Goal: Task Accomplishment & Management: Complete application form

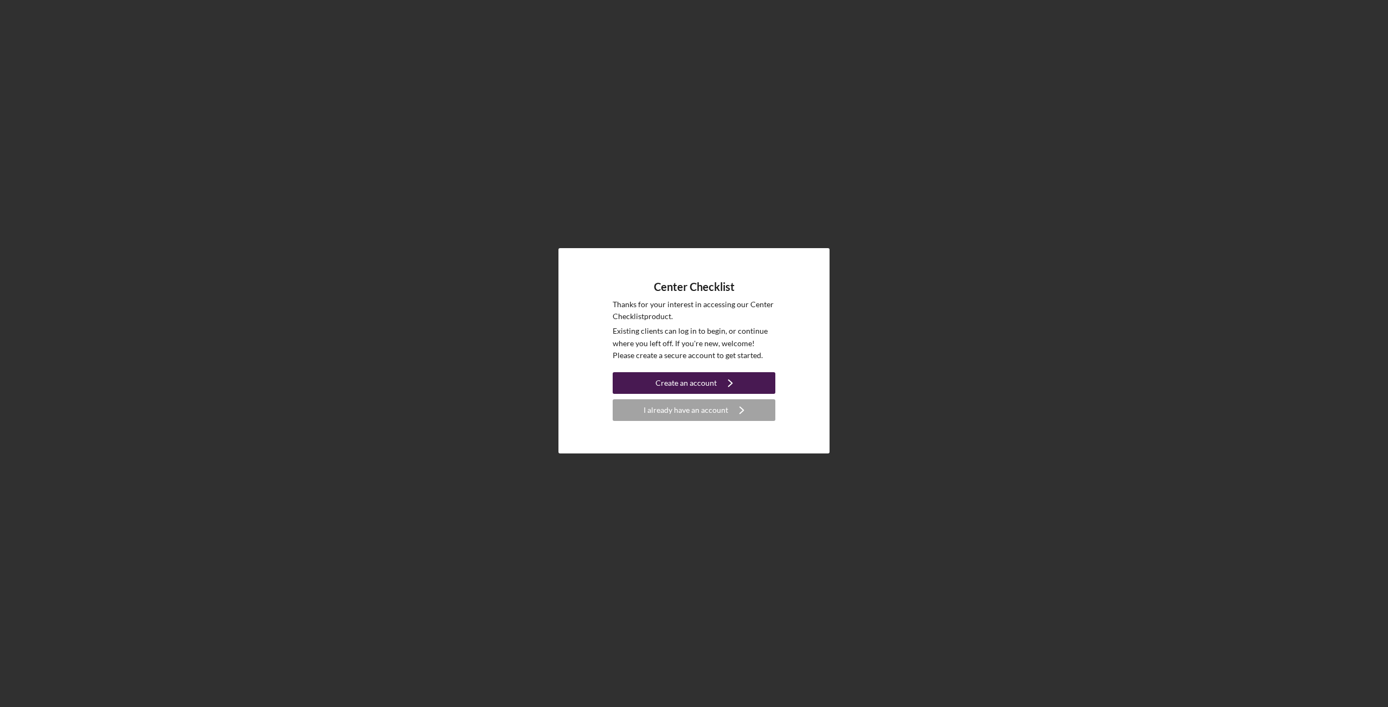
click at [694, 384] on div "Create an account" at bounding box center [685, 383] width 61 height 22
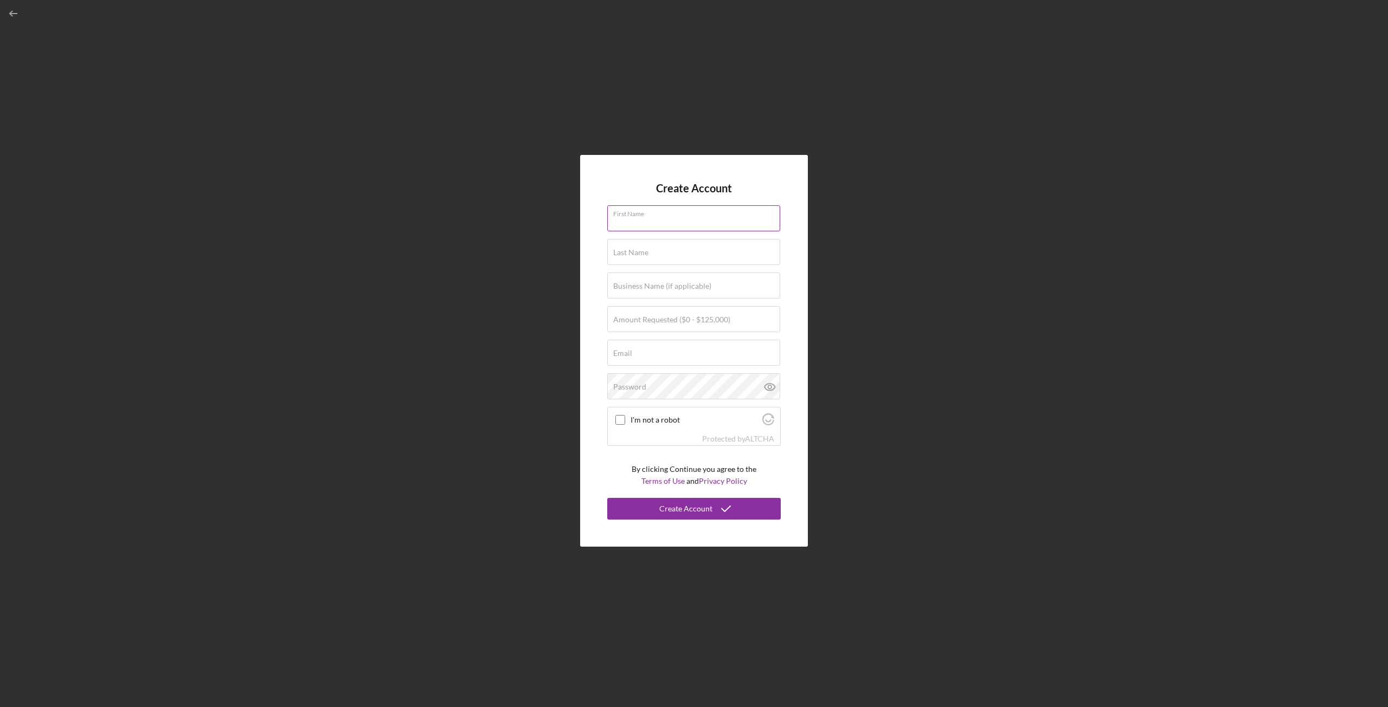
click at [665, 222] on input "First Name" at bounding box center [693, 218] width 173 height 26
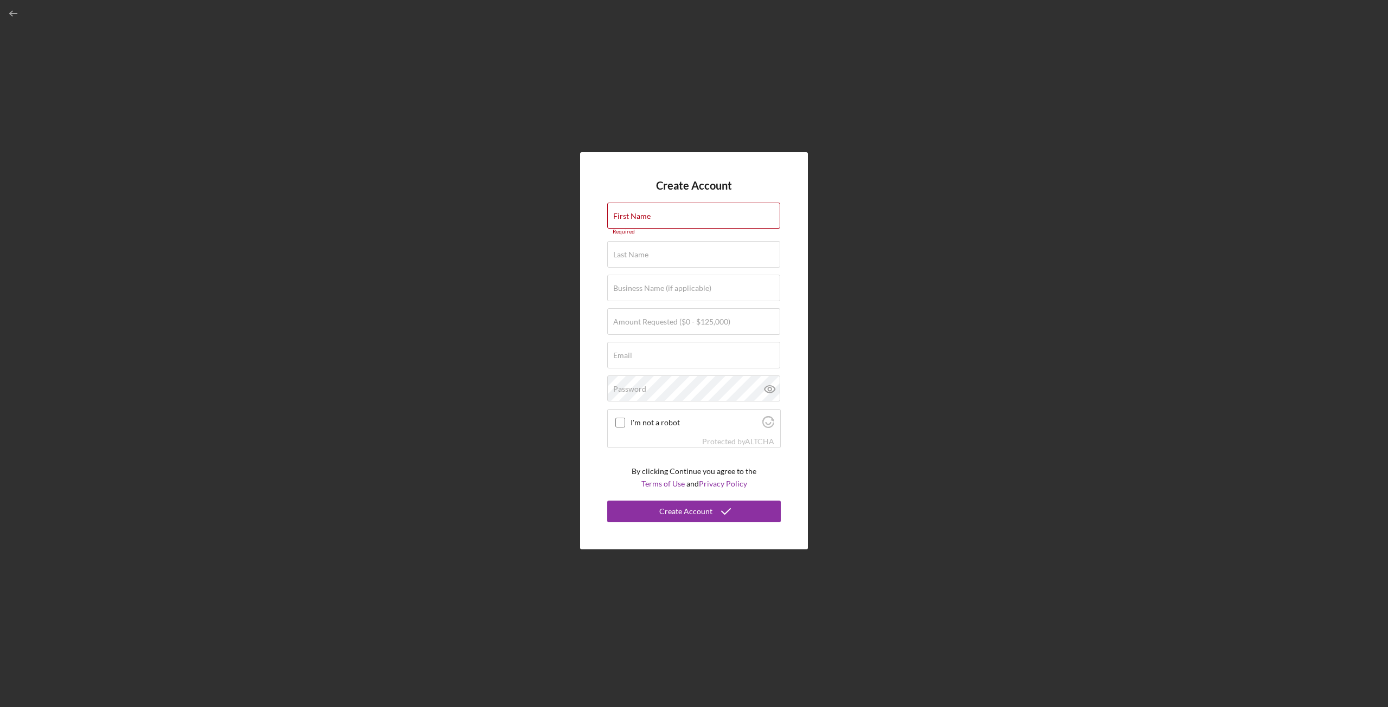
click at [912, 269] on div "Create Account First Name Required Last Name Required Business Name (if applica…" at bounding box center [693, 351] width 1377 height 702
click at [654, 216] on input "First Name" at bounding box center [693, 216] width 173 height 26
type input "B"
type input "[PERSON_NAME]"
click at [642, 247] on label "Last Name" at bounding box center [630, 249] width 35 height 9
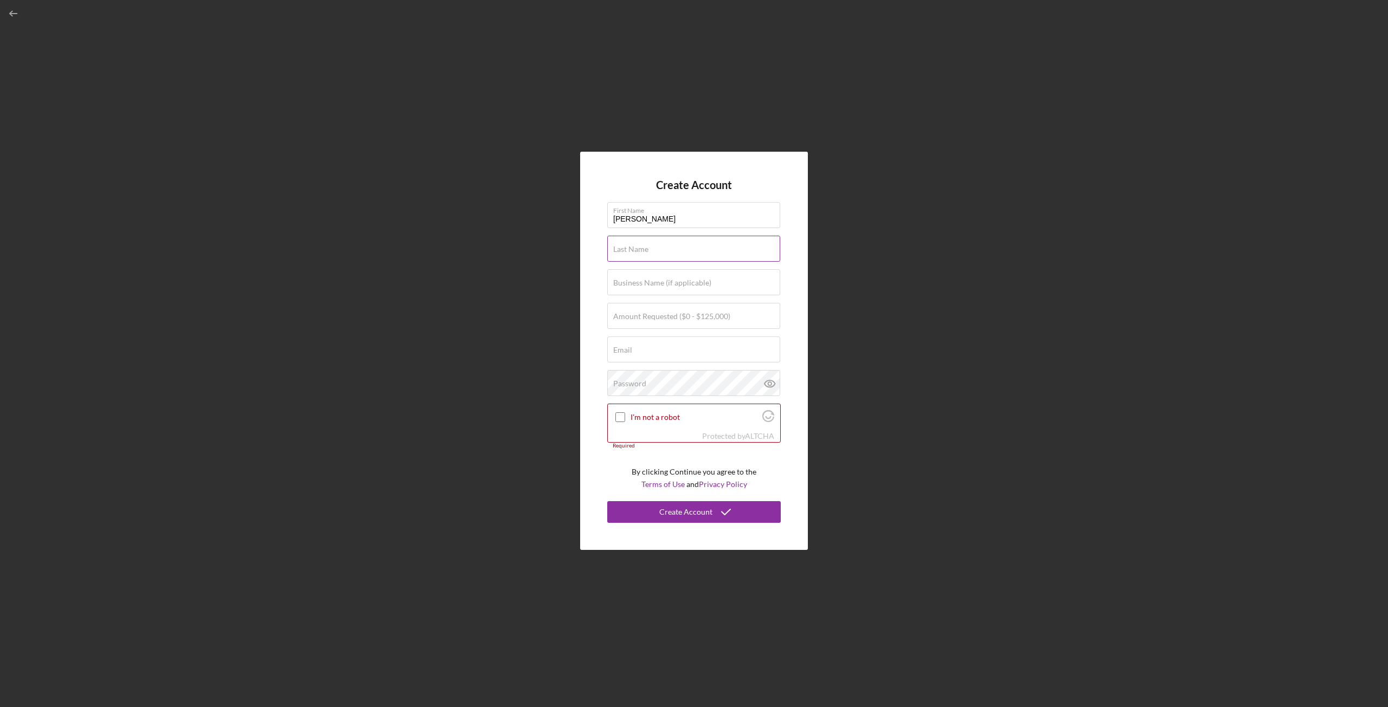
click at [642, 247] on input "Last Name" at bounding box center [693, 249] width 173 height 26
type input "[PERSON_NAME]"
click at [638, 286] on label "Business Name (if applicable)" at bounding box center [662, 283] width 98 height 9
click at [638, 286] on input "Business Name (if applicable)" at bounding box center [693, 282] width 173 height 26
type input "[GEOGRAPHIC_DATA]"
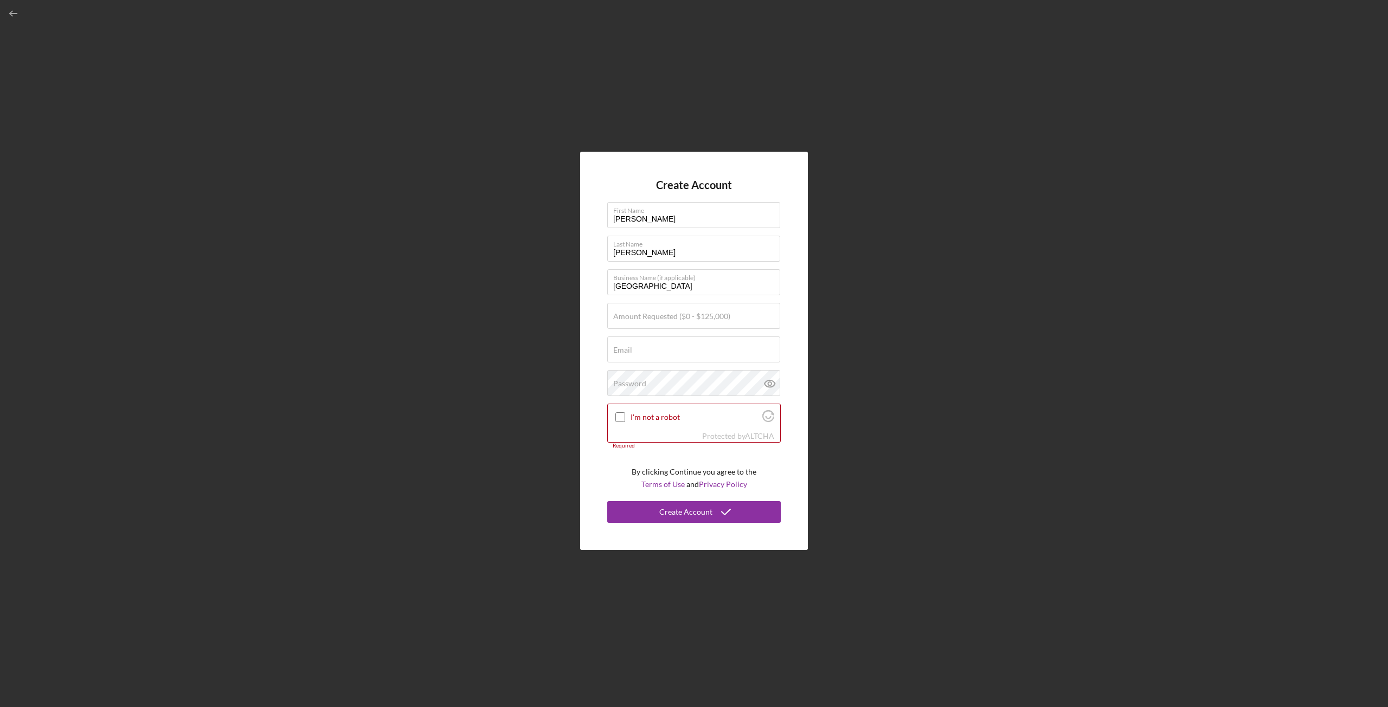
click at [788, 279] on div "Create Account First Name [PERSON_NAME] Last Name [PERSON_NAME] Business Name (…" at bounding box center [694, 351] width 228 height 398
click at [731, 317] on input "Amount Requested ($0 - $125,000)" at bounding box center [693, 316] width 173 height 26
click at [896, 317] on div "Create Account First Name [PERSON_NAME] Last Name [PERSON_NAME] Business Name (…" at bounding box center [693, 351] width 1377 height 702
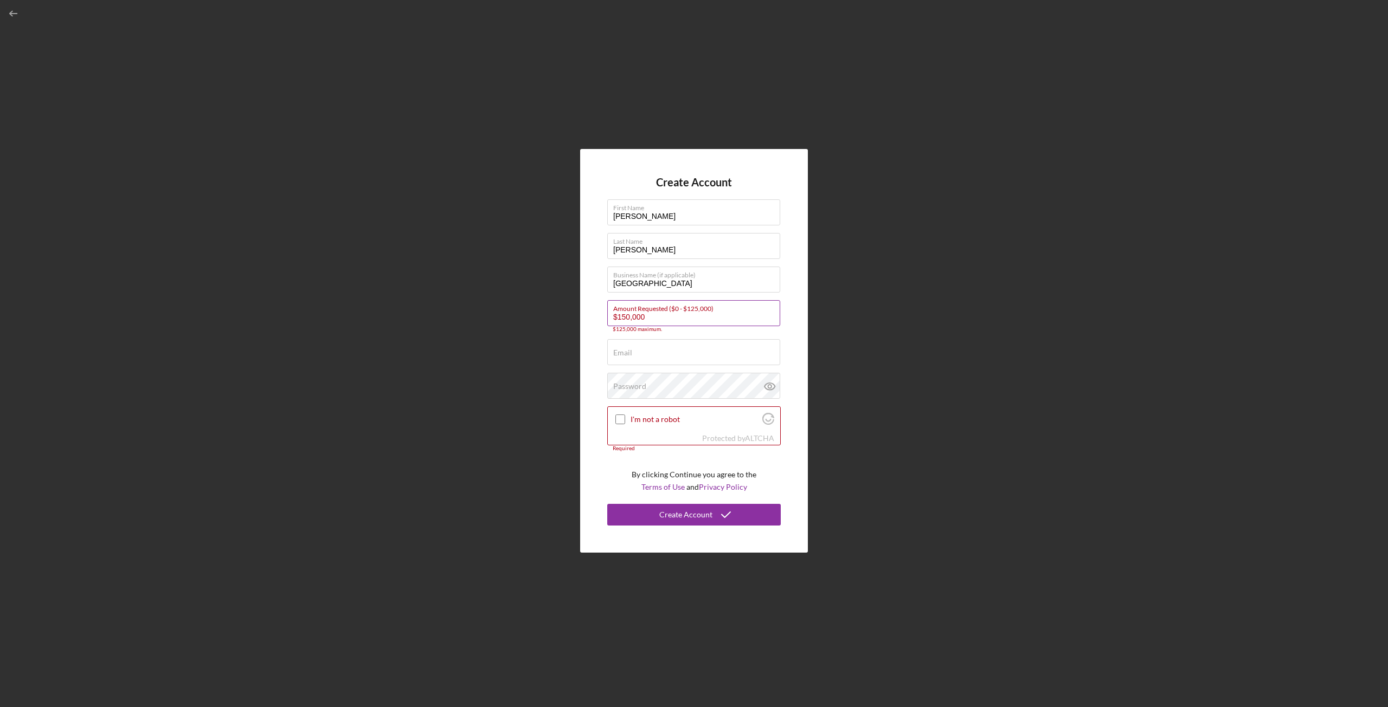
click at [652, 317] on input "$150,000" at bounding box center [693, 313] width 173 height 26
type input "$125,000"
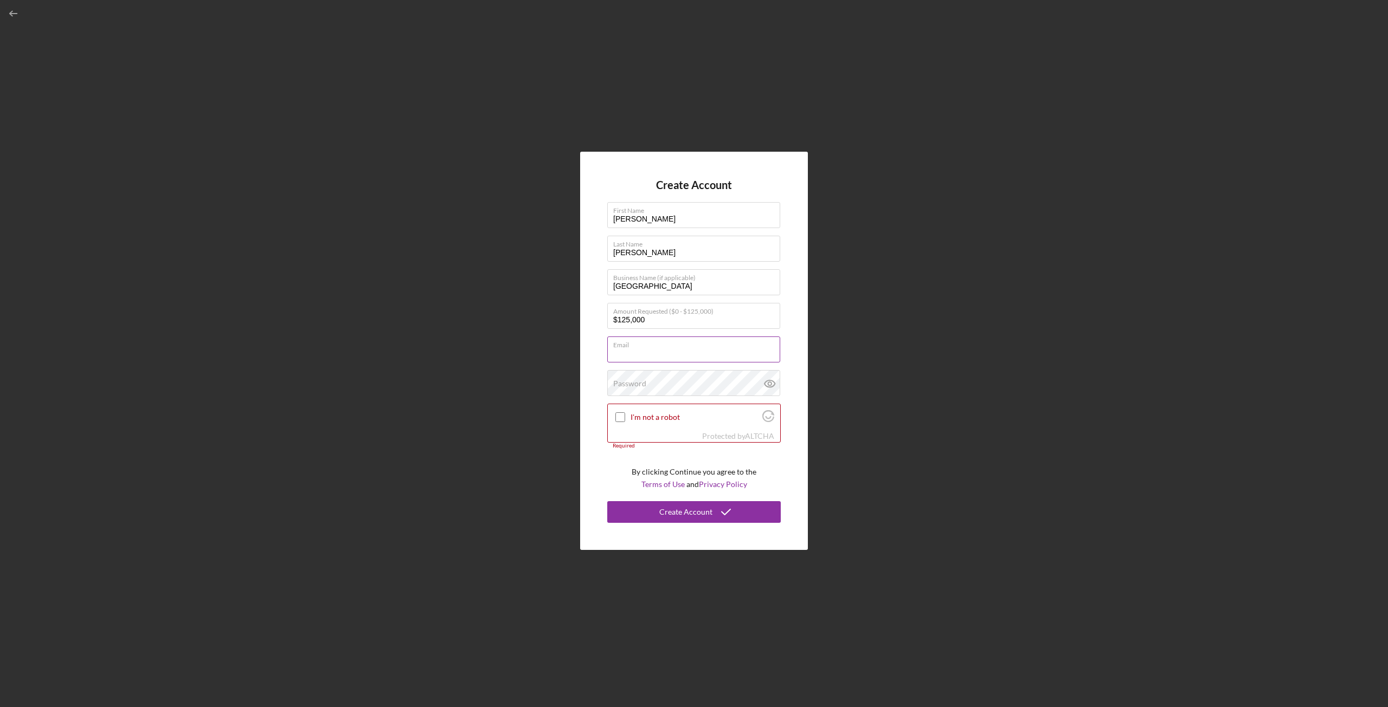
click at [706, 347] on div "Email Required" at bounding box center [693, 350] width 173 height 27
type input "[EMAIL_ADDRESS][DOMAIN_NAME]"
click at [927, 346] on div "Create Account First Name [PERSON_NAME] Last Name [PERSON_NAME] Business Name (…" at bounding box center [693, 351] width 1377 height 702
click at [620, 416] on input "I'm not a robot" at bounding box center [620, 418] width 10 height 10
checkbox input "true"
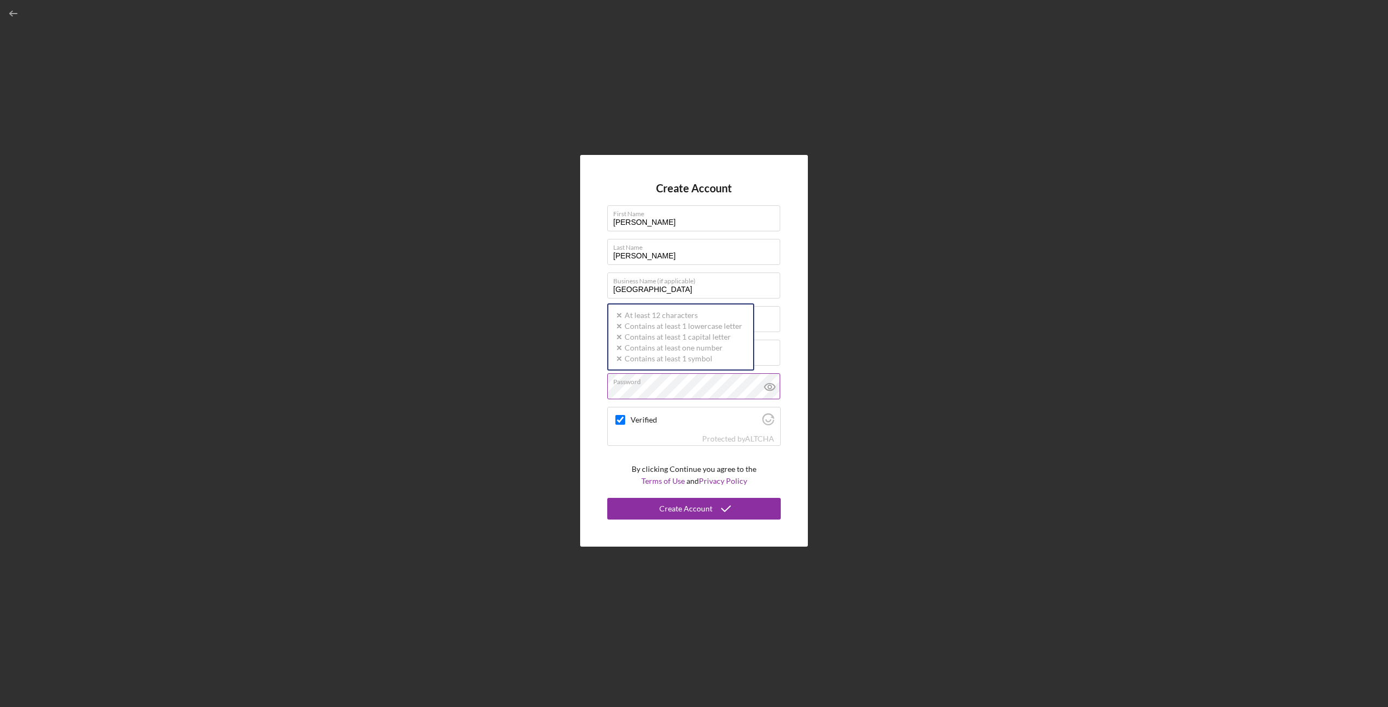
click at [649, 383] on div "Password Icon/icon-validation-no At least 12 characters Icon/icon-validation-no…" at bounding box center [693, 387] width 173 height 27
click at [770, 388] on icon at bounding box center [769, 387] width 27 height 27
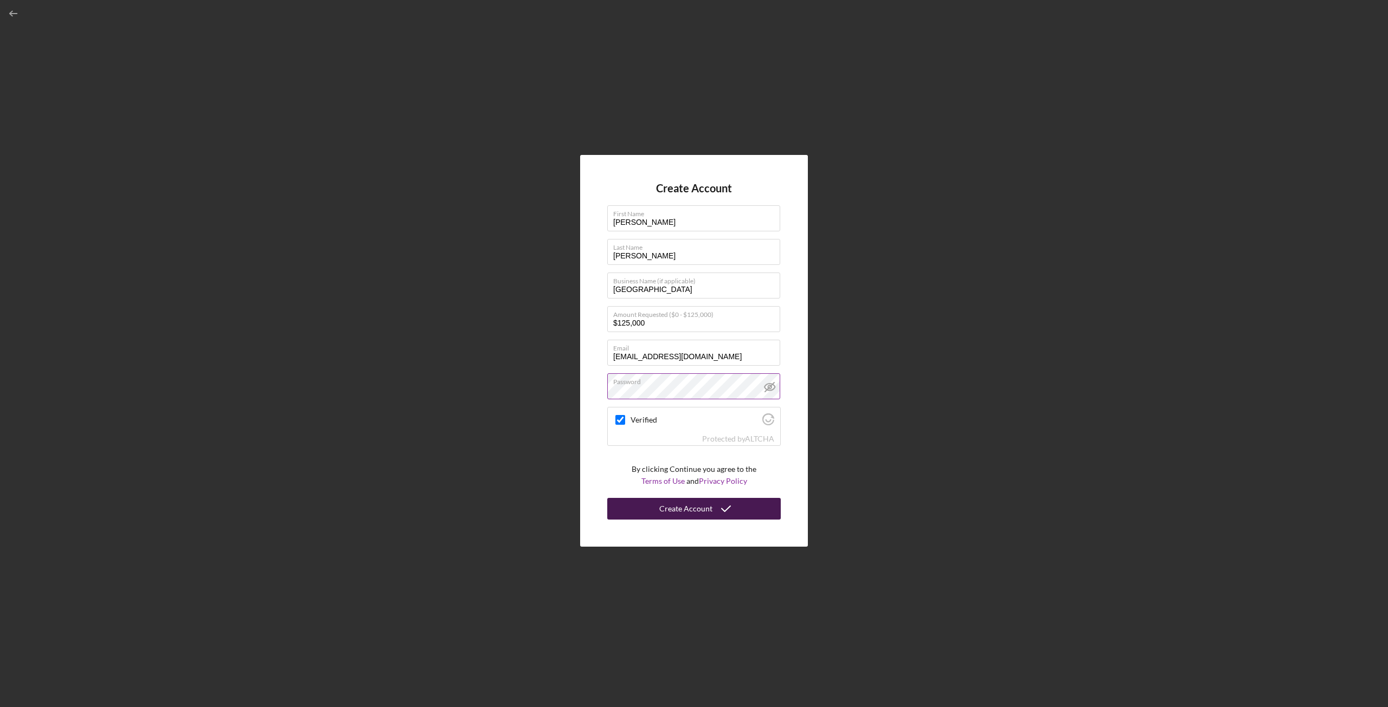
click at [678, 508] on div "Create Account" at bounding box center [685, 509] width 53 height 22
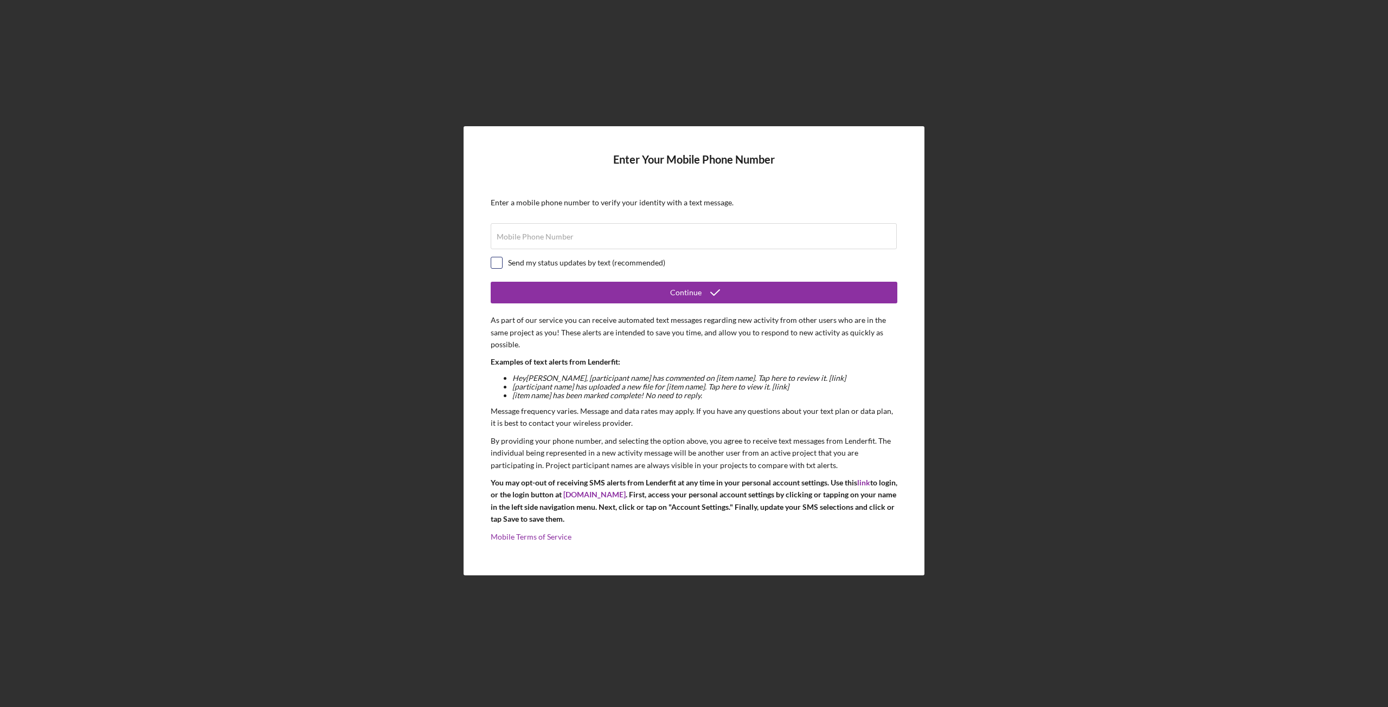
click at [496, 263] on input "checkbox" at bounding box center [496, 262] width 11 height 11
checkbox input "true"
click at [593, 240] on input "Mobile Phone Number" at bounding box center [694, 236] width 406 height 26
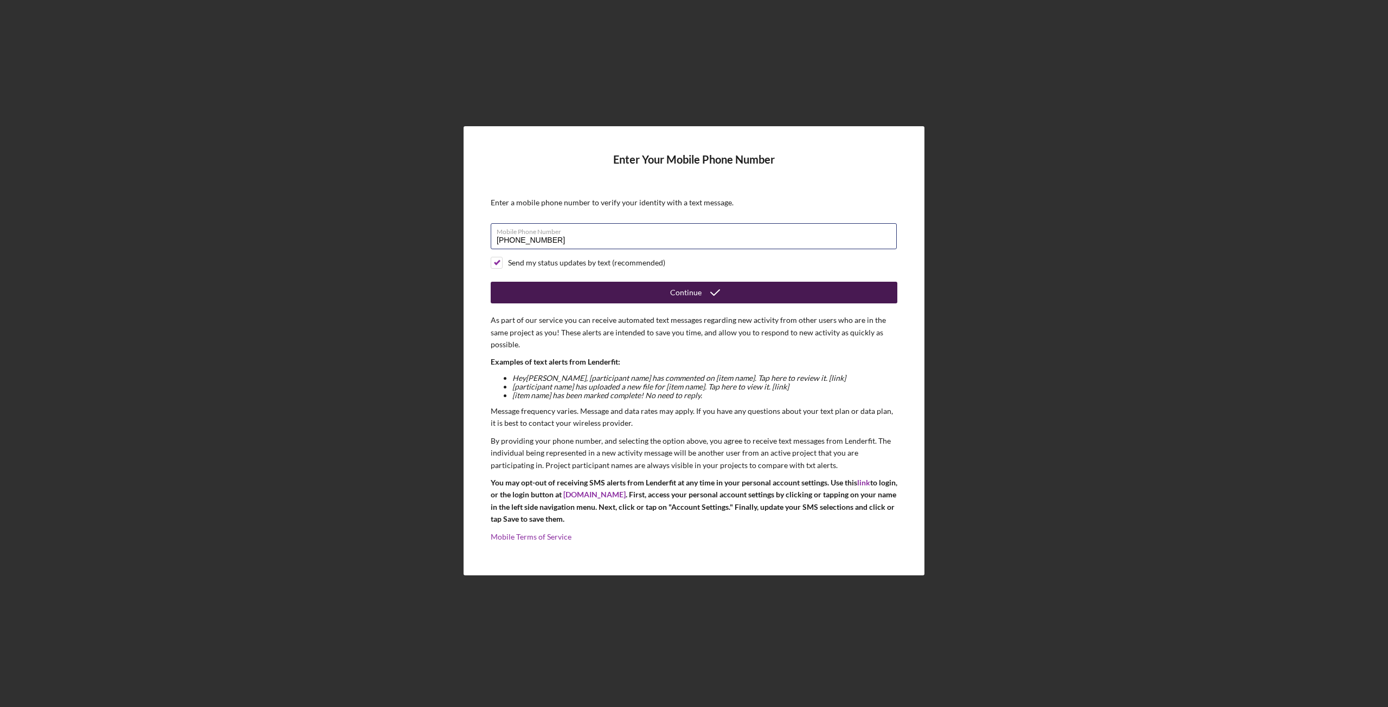
type input "[PHONE_NUMBER]"
click at [689, 291] on div "Continue" at bounding box center [685, 293] width 31 height 22
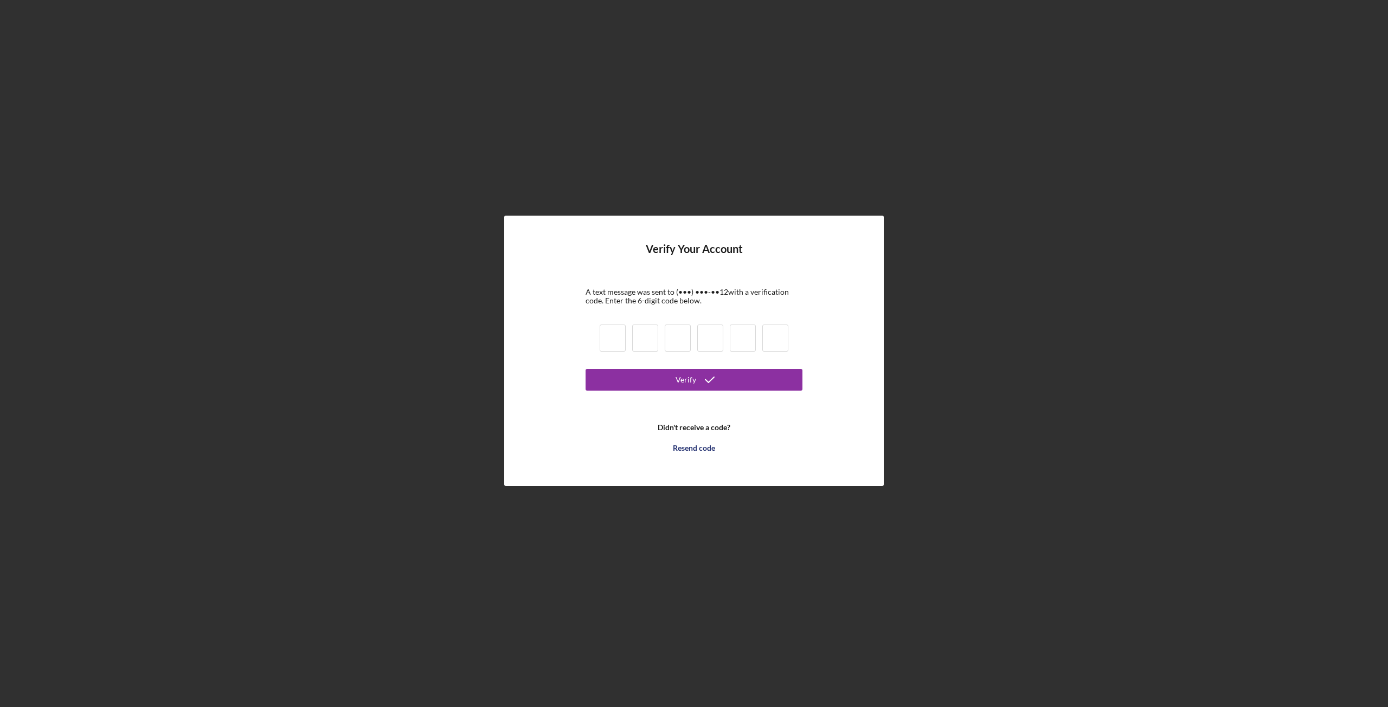
click at [611, 333] on input at bounding box center [613, 338] width 26 height 27
type input "5"
type input "7"
type input "4"
type input "2"
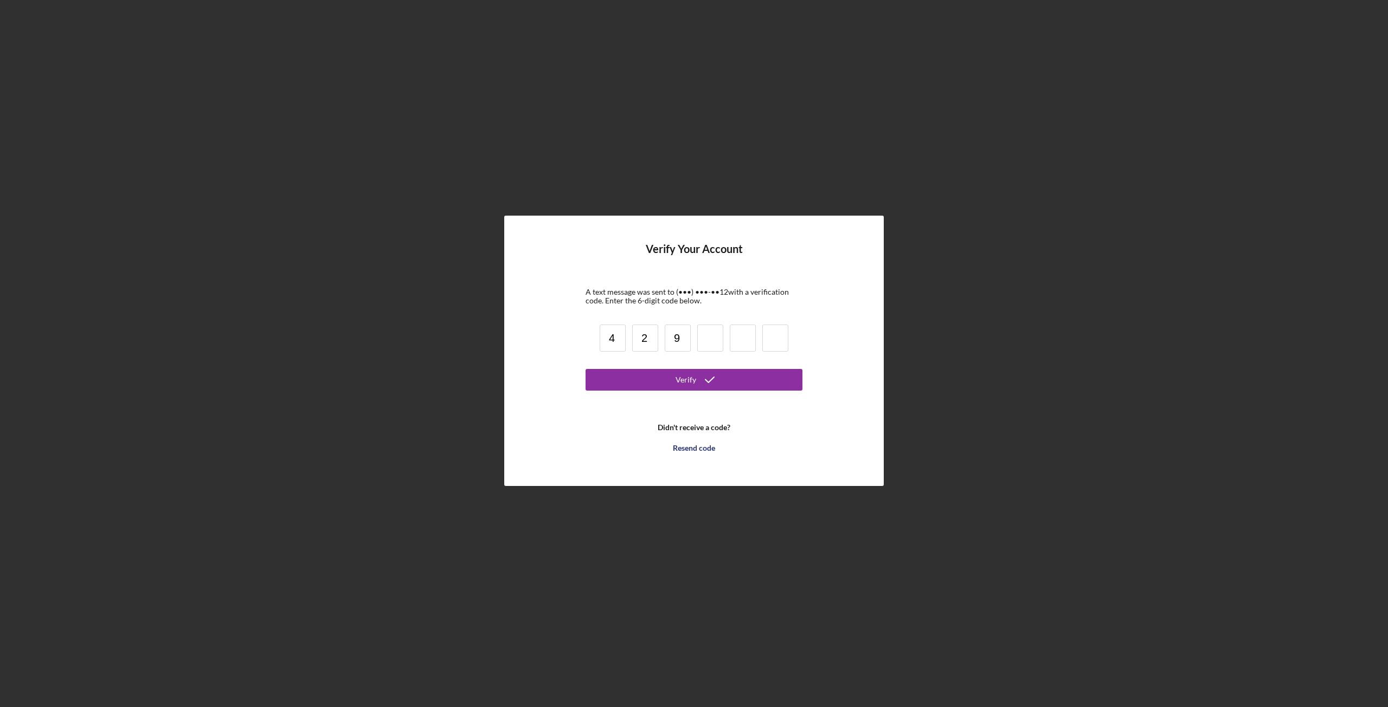
type input "9"
type input "2"
type input "7"
type input "5"
click at [689, 382] on div "Verify" at bounding box center [685, 380] width 21 height 22
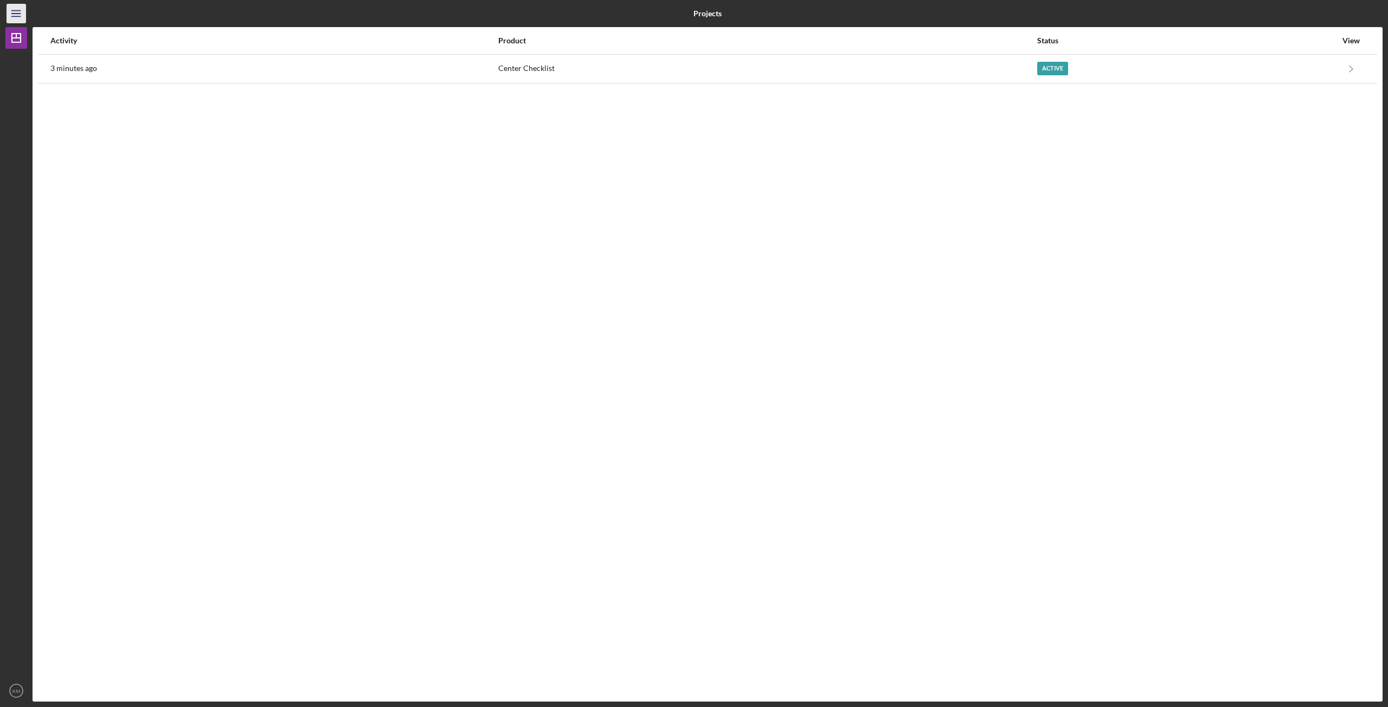
click at [15, 15] on icon "Icon/Menu" at bounding box center [16, 14] width 24 height 24
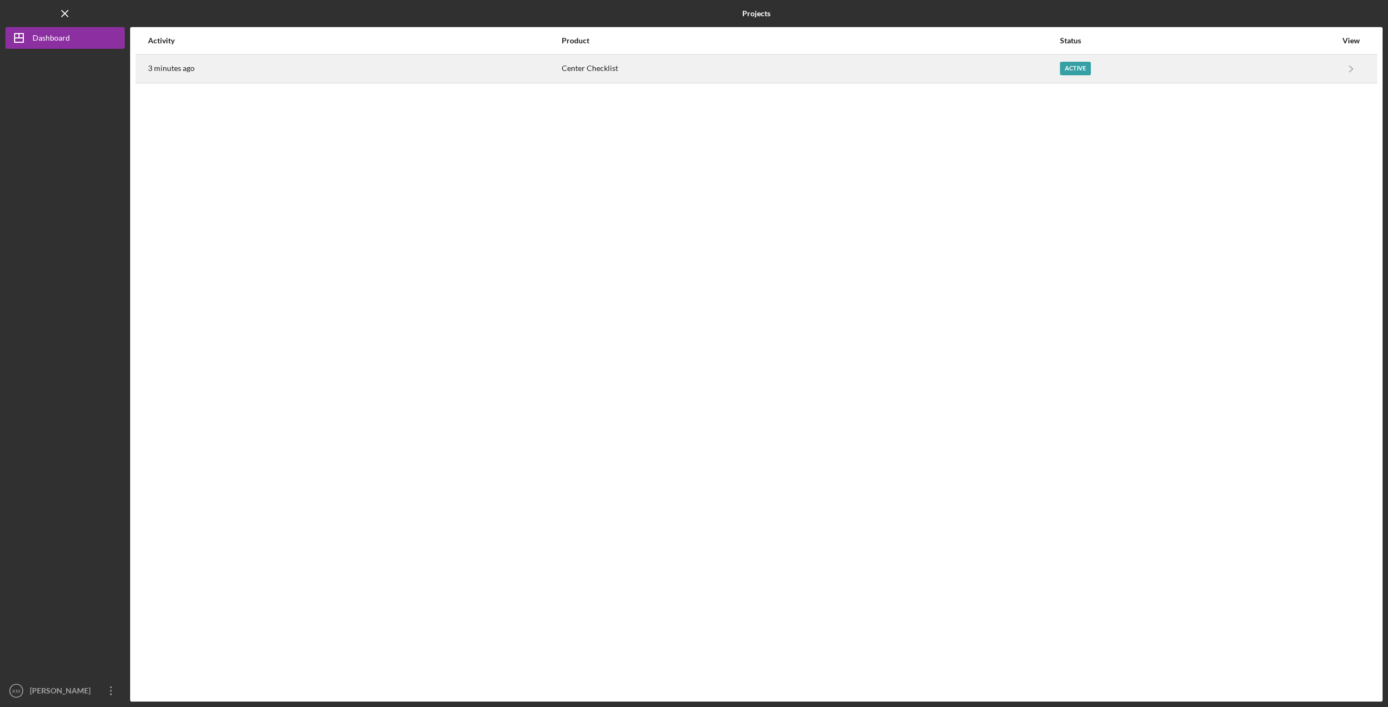
click at [182, 69] on time "3 minutes ago" at bounding box center [171, 68] width 47 height 9
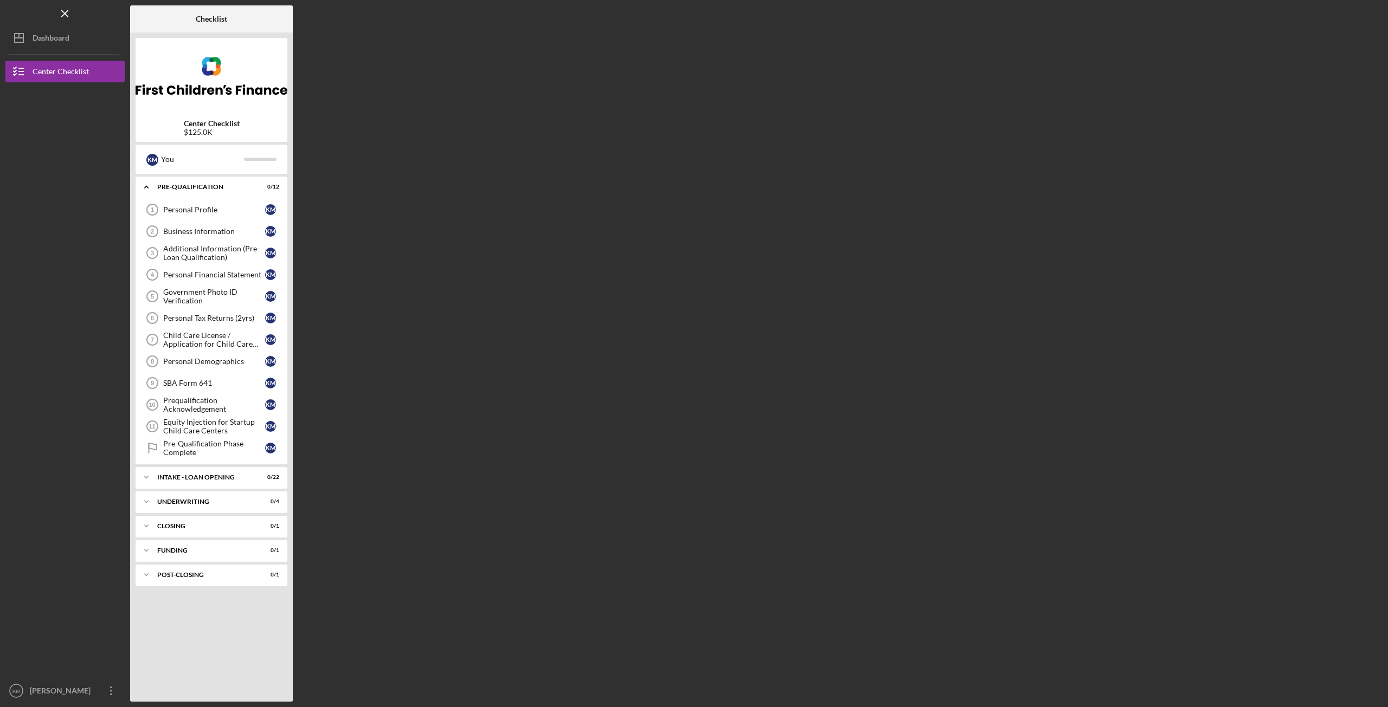
click at [525, 216] on div "Checklist Center Checklist $125.0K K M You Icon/Expander Pre-Qualification 0 / …" at bounding box center [756, 353] width 1252 height 697
click at [63, 10] on icon "Icon/Menu Close" at bounding box center [65, 14] width 24 height 24
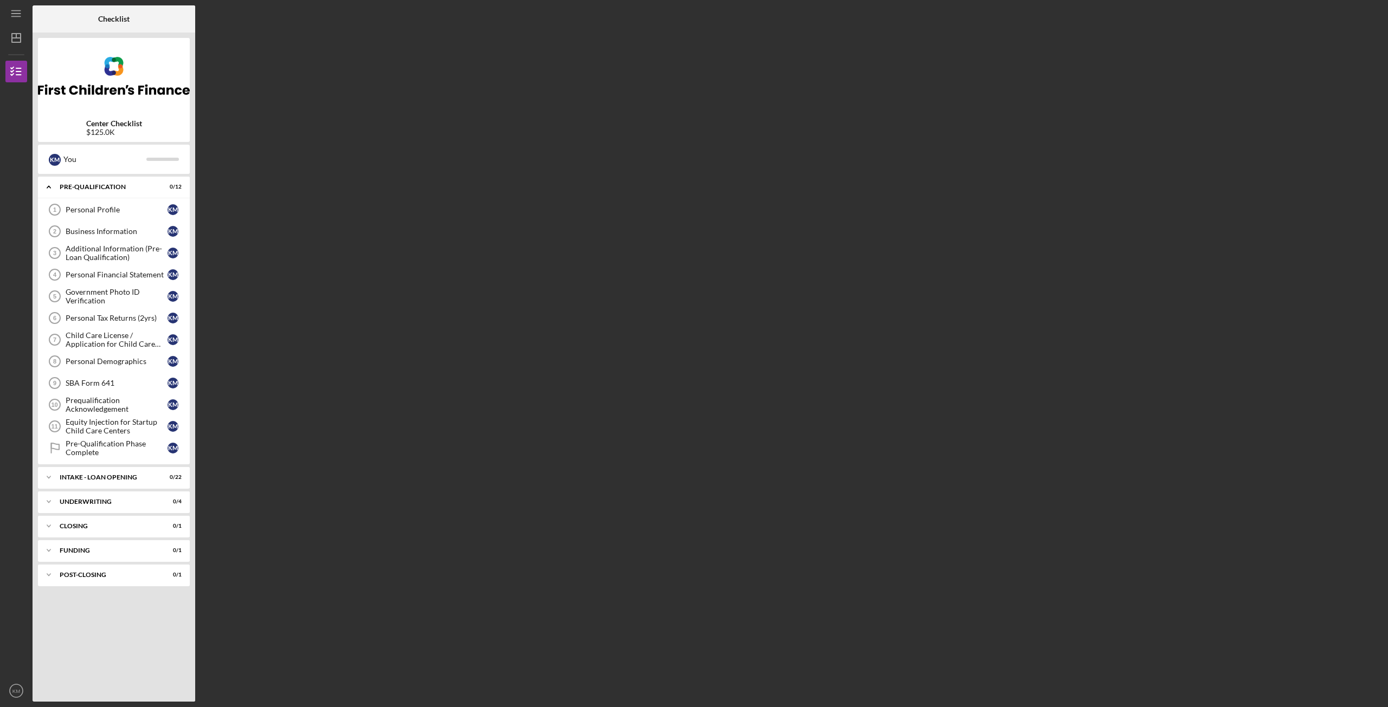
click at [362, 143] on div "Checklist Center Checklist $125.0K K M You Icon/Expander Pre-Qualification 0 / …" at bounding box center [708, 353] width 1350 height 697
click at [96, 183] on div "Icon/Expander Pre-Qualification 0 / 12" at bounding box center [114, 187] width 152 height 22
